Goal: Transaction & Acquisition: Purchase product/service

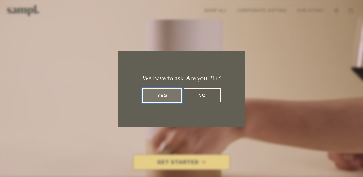
click at [173, 94] on button "Yes" at bounding box center [162, 96] width 39 height 14
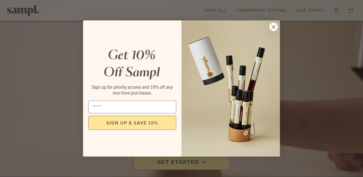
click at [275, 28] on circle "Close dialog" at bounding box center [273, 27] width 8 height 8
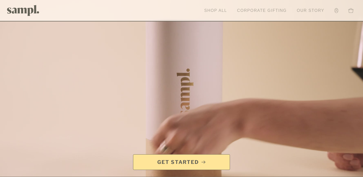
click at [211, 11] on link "Shop All" at bounding box center [216, 10] width 28 height 11
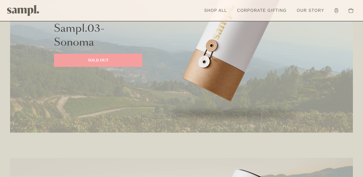
scroll to position [694, 0]
